Goal: Navigation & Orientation: Find specific page/section

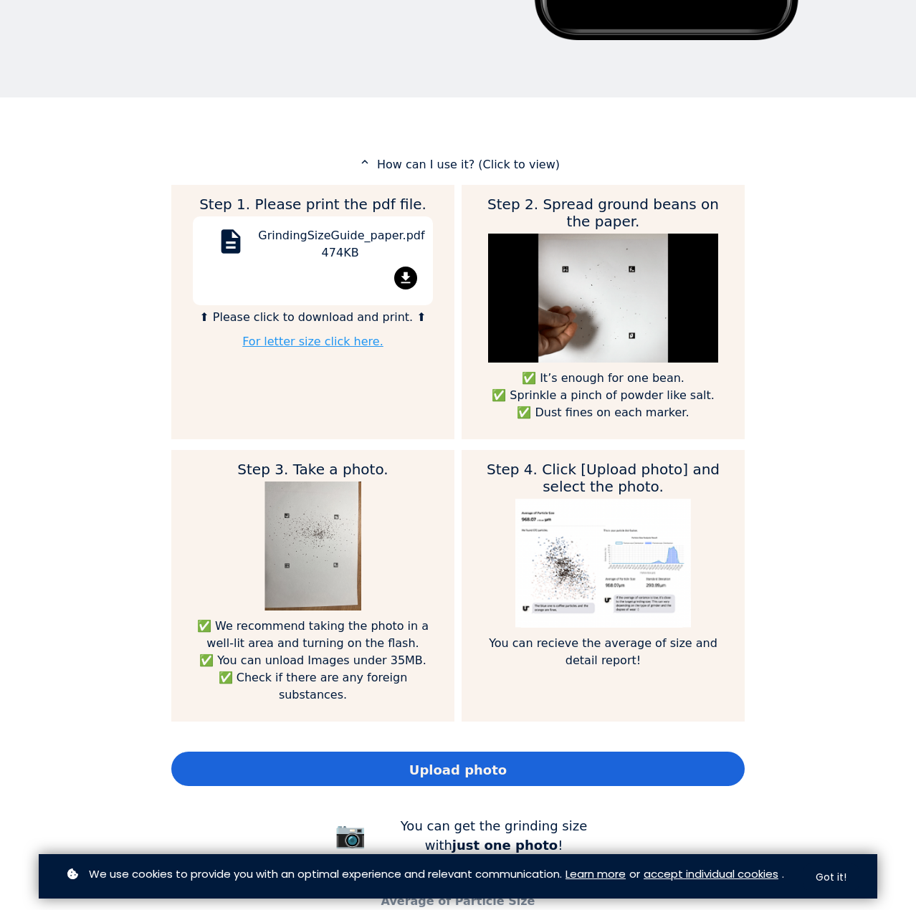
scroll to position [645, 0]
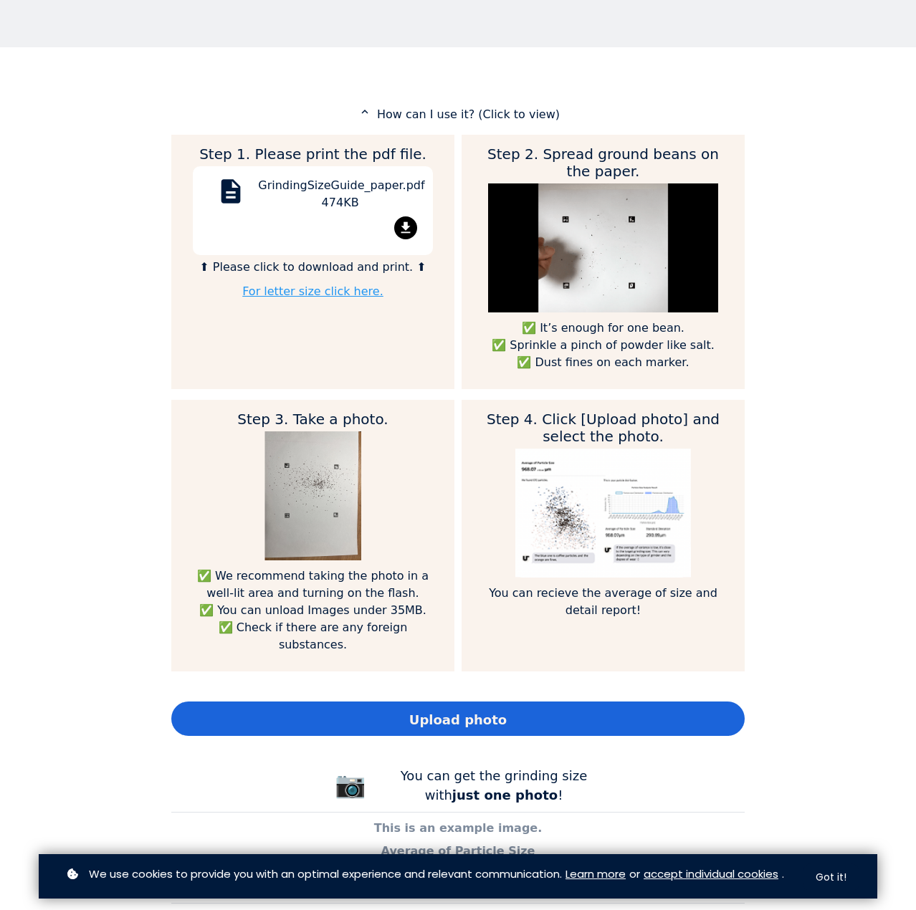
drag, startPoint x: 507, startPoint y: 360, endPoint x: 818, endPoint y: 262, distance: 327.1
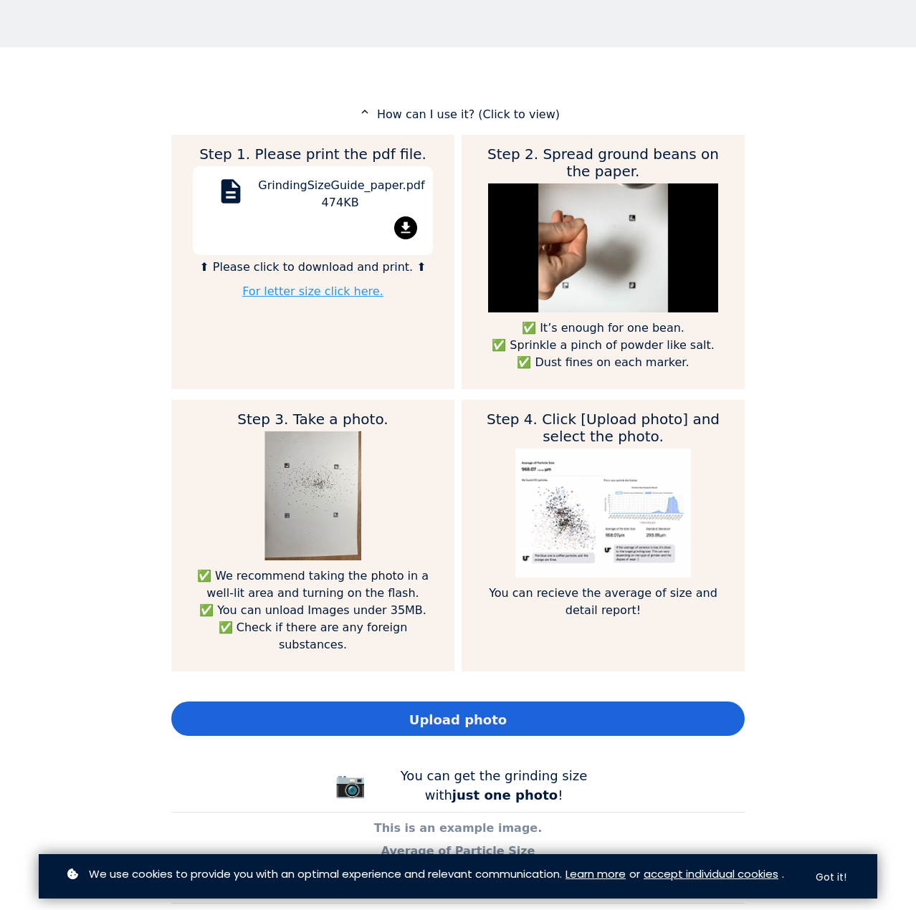
click at [818, 262] on div "Home Courses About us Tools Sign in" at bounding box center [458, 455] width 916 height 910
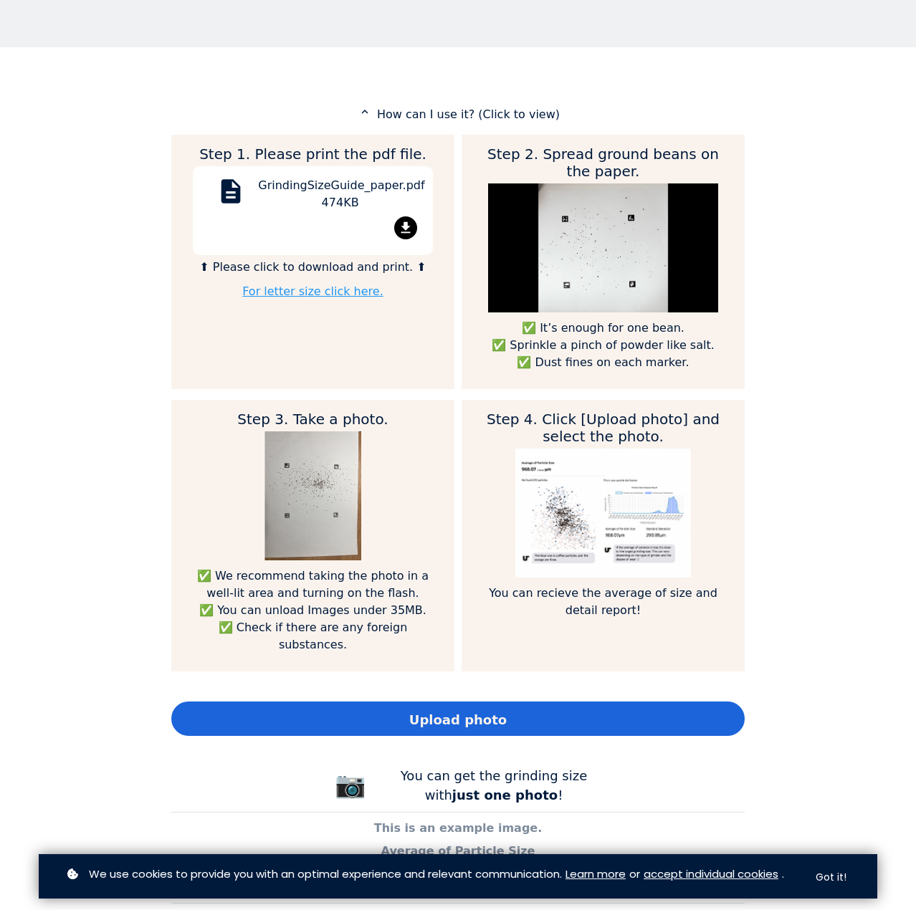
drag, startPoint x: 436, startPoint y: 328, endPoint x: 451, endPoint y: 338, distance: 18.7
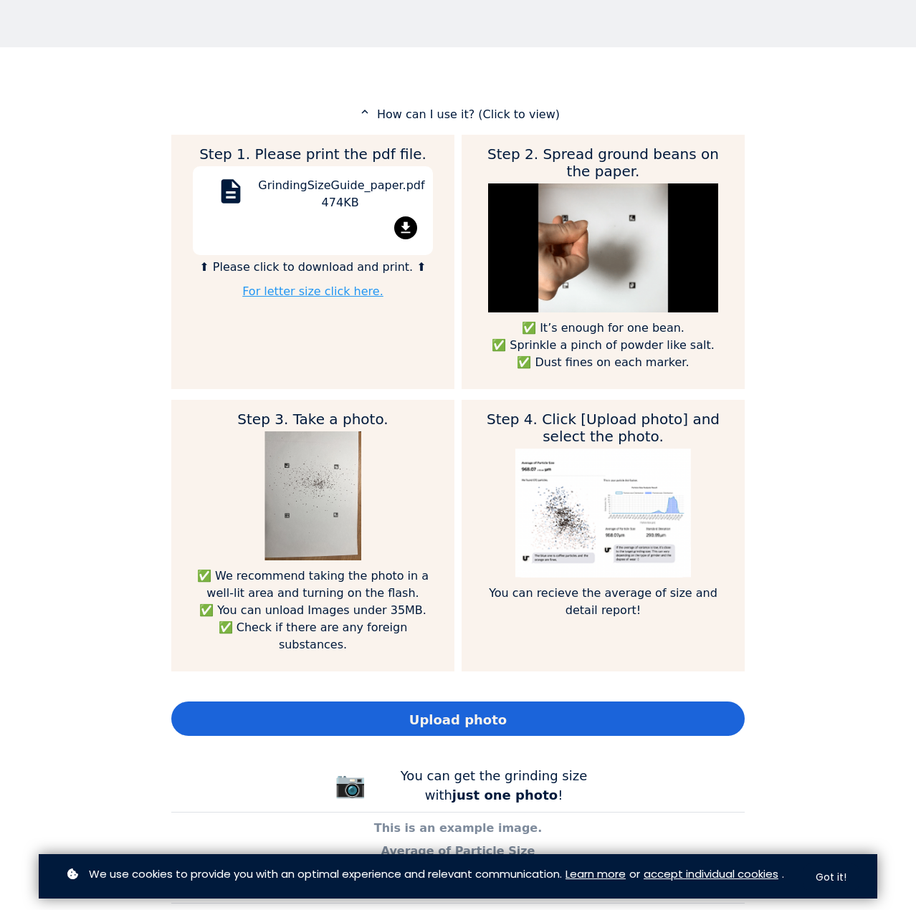
drag, startPoint x: 451, startPoint y: 338, endPoint x: 759, endPoint y: 274, distance: 314.0
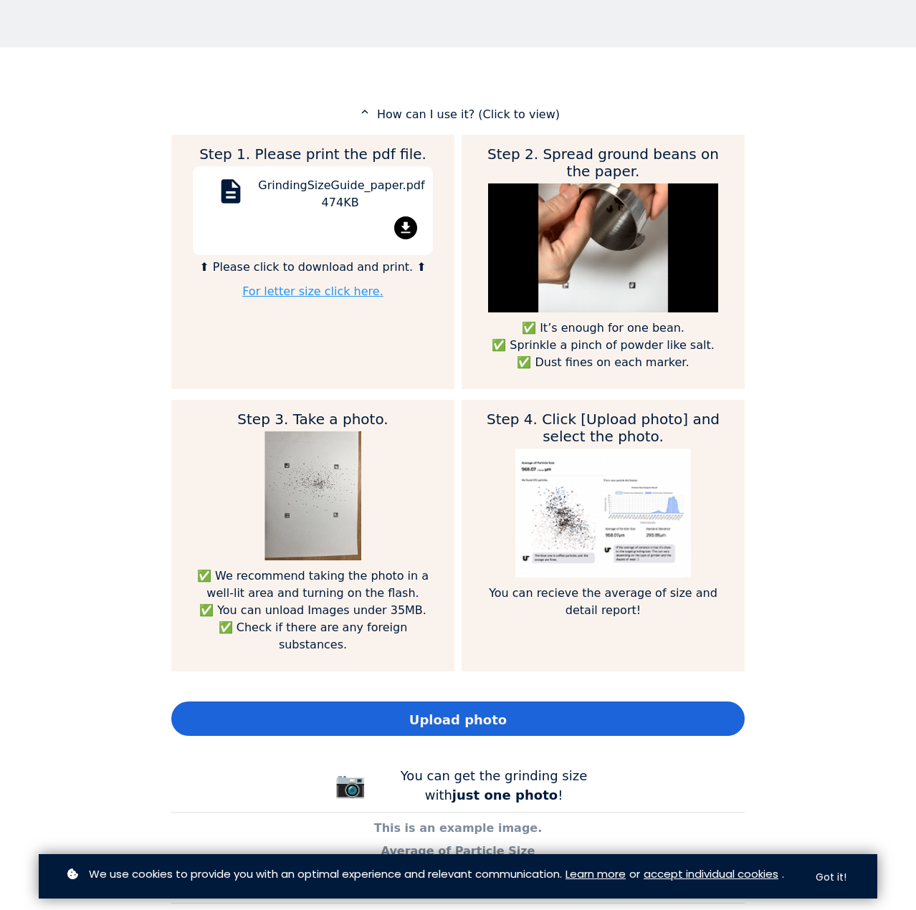
click at [759, 274] on div "Home Courses About us Tools Sign in" at bounding box center [458, 455] width 916 height 910
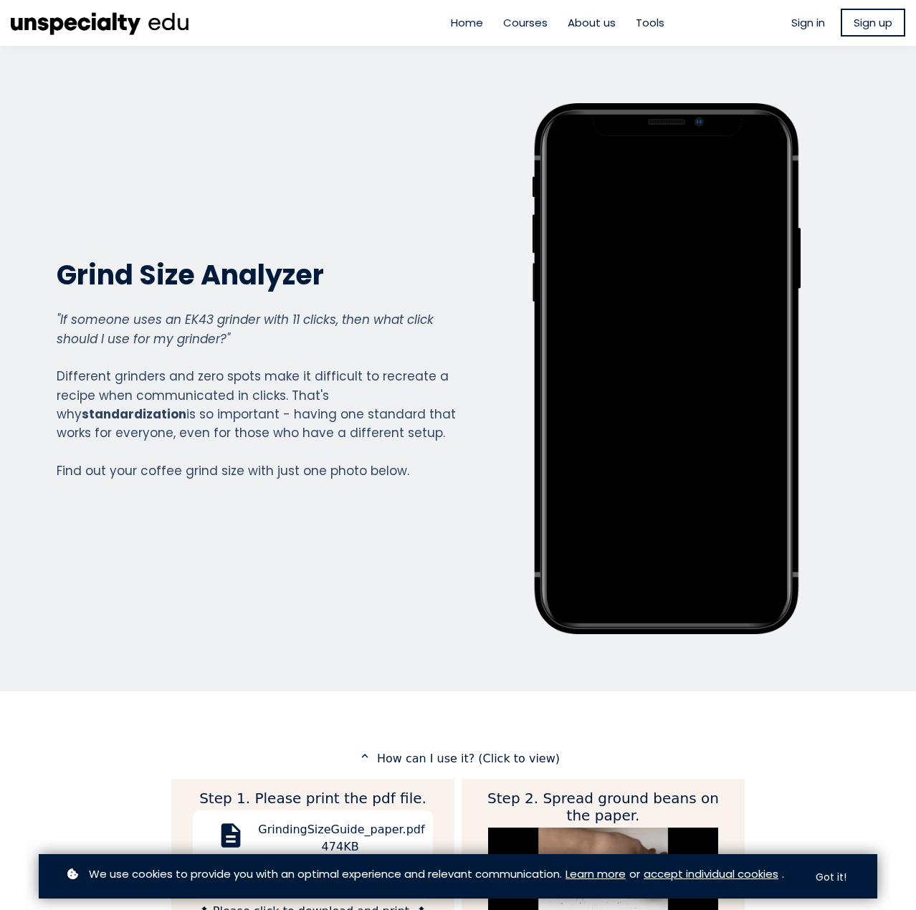
scroll to position [0, 0]
